Goal: Check status: Check status

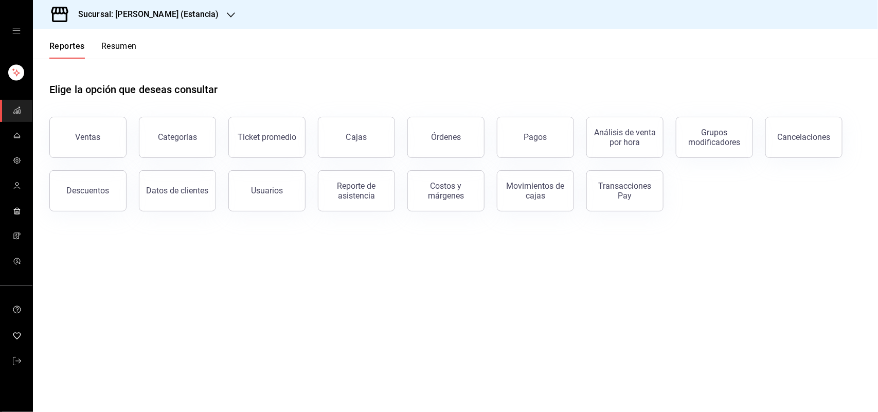
click at [227, 13] on icon "button" at bounding box center [231, 15] width 8 height 8
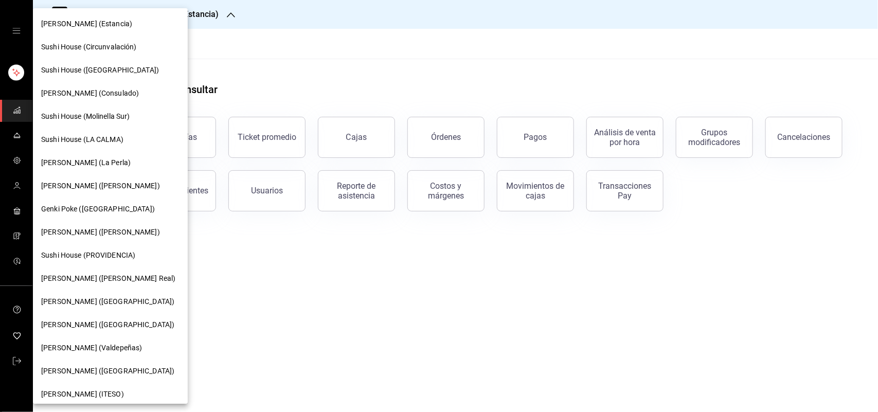
click at [117, 137] on span "Sushi House (LA CALMA)" at bounding box center [82, 139] width 82 height 11
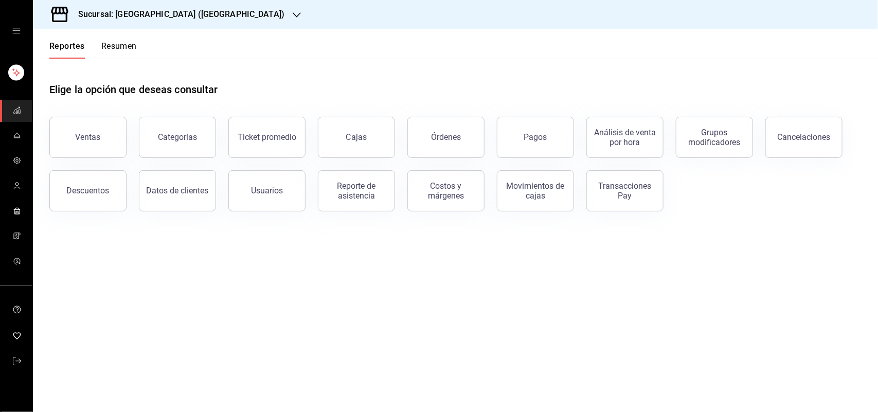
click at [593, 193] on div "Transacciones Pay" at bounding box center [625, 191] width 64 height 20
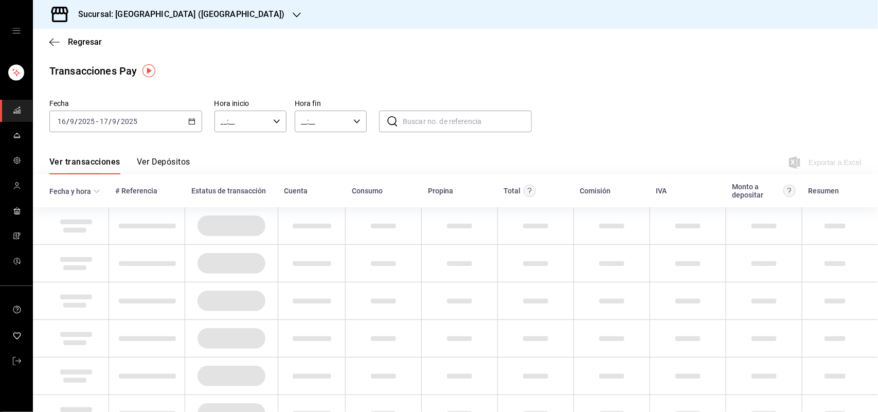
type input "00:00"
type input "23:59"
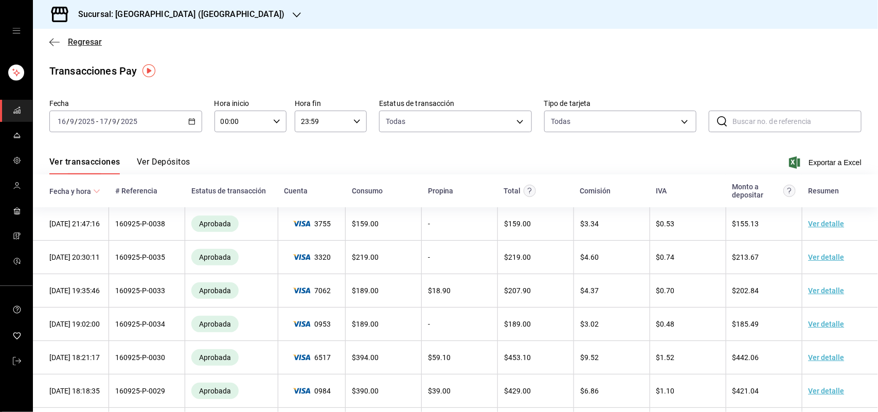
click at [85, 41] on span "Regresar" at bounding box center [85, 42] width 34 height 10
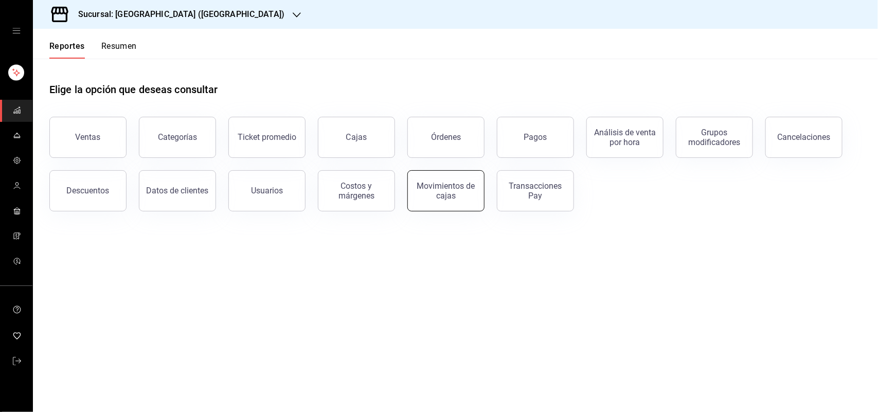
click at [420, 206] on button "Movimientos de cajas" at bounding box center [445, 190] width 77 height 41
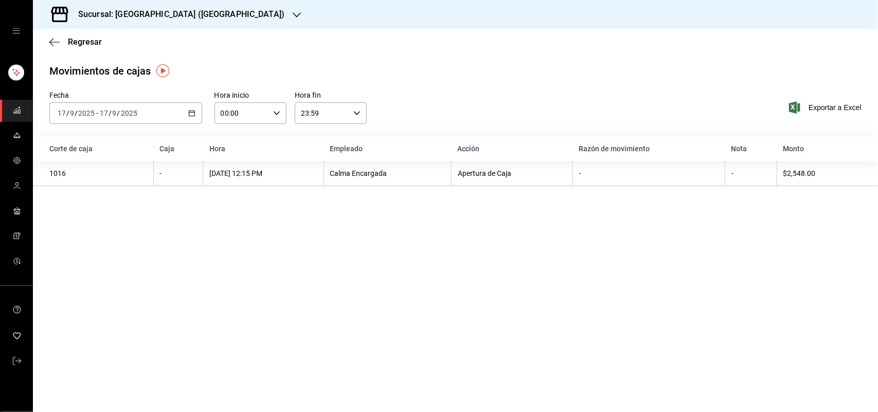
click at [189, 116] on icon "button" at bounding box center [191, 112] width 7 height 7
click at [79, 160] on li "Ayer" at bounding box center [98, 167] width 96 height 23
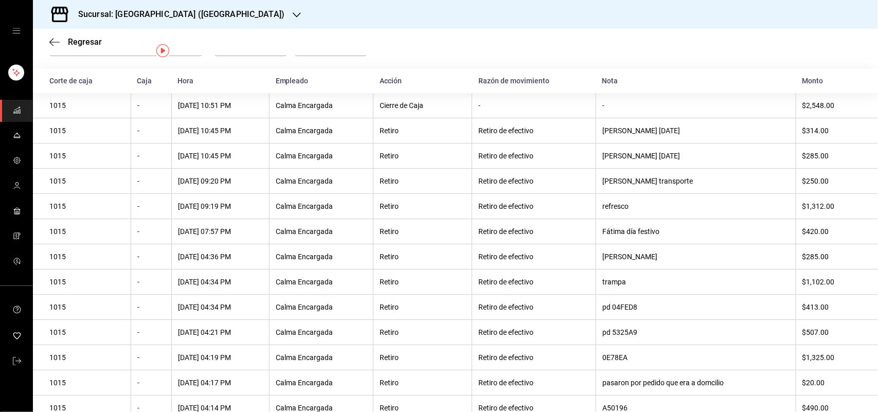
scroll to position [19, 0]
